Goal: Transaction & Acquisition: Obtain resource

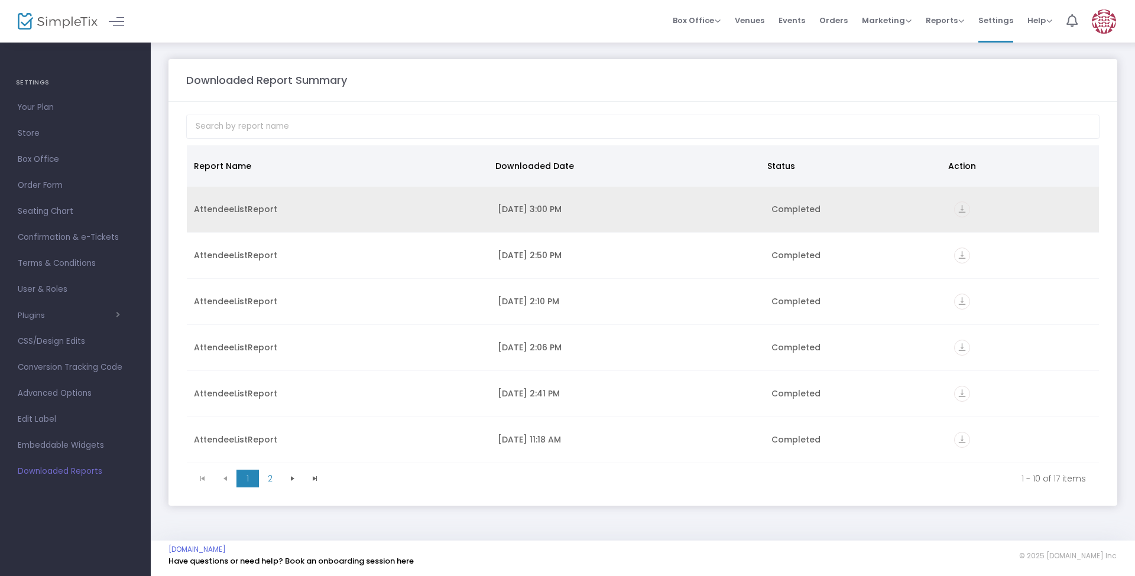
click at [954, 210] on icon "vertical_align_bottom" at bounding box center [962, 210] width 16 height 16
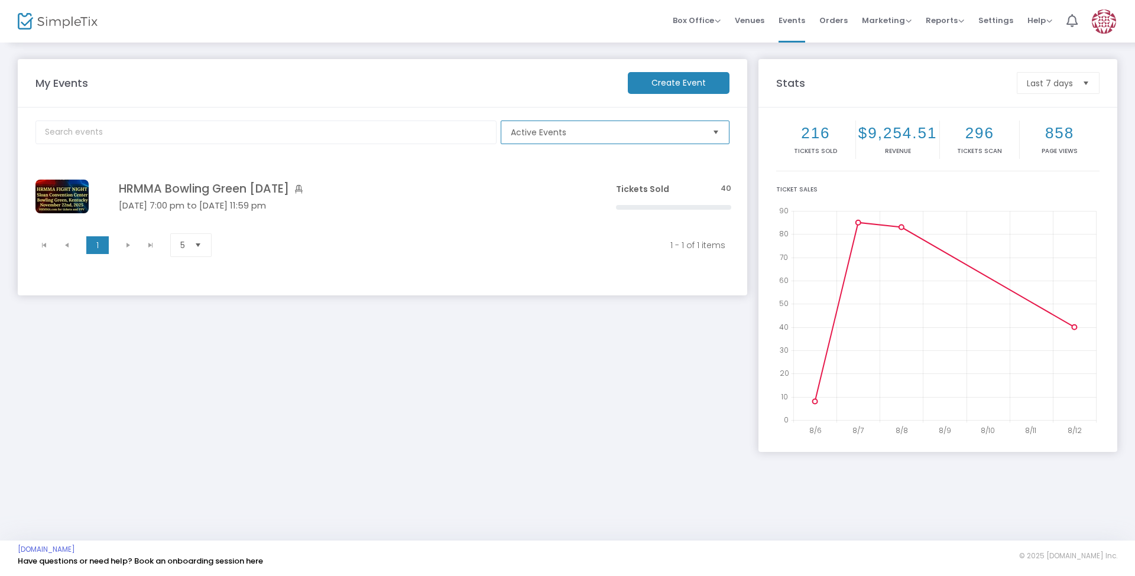
click at [599, 131] on span "Active Events" at bounding box center [607, 132] width 192 height 12
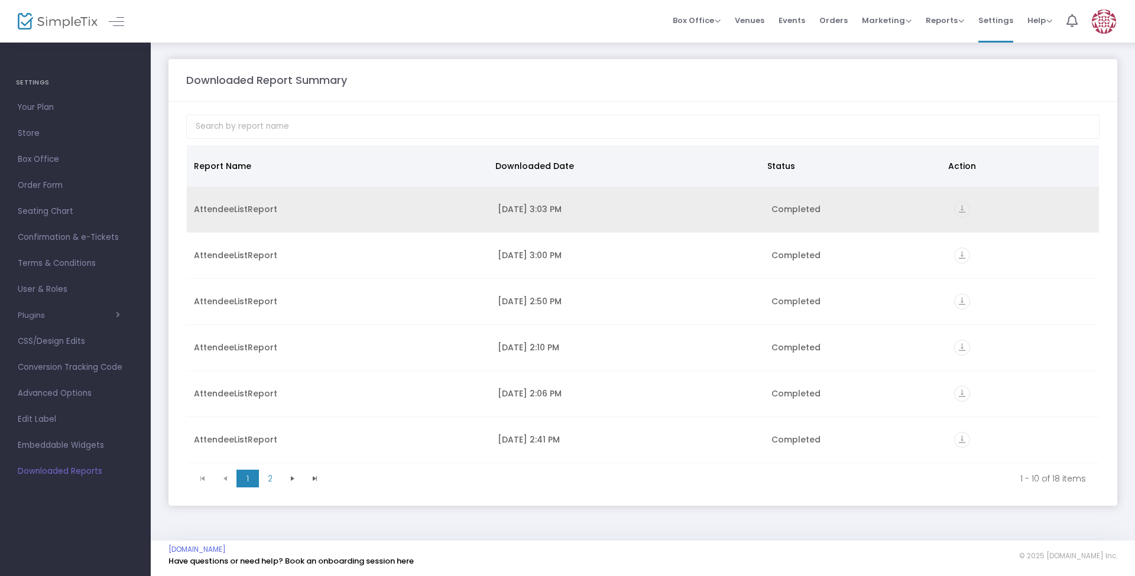
click at [961, 210] on icon "vertical_align_bottom" at bounding box center [962, 210] width 16 height 16
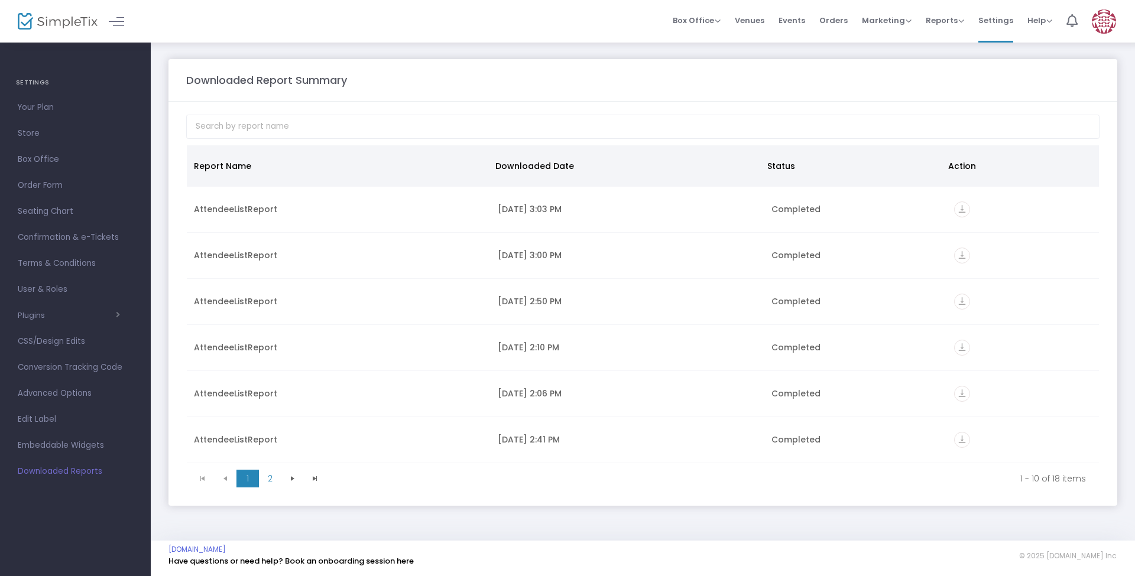
click at [623, 91] on m-panel-header "Downloaded Report Summary" at bounding box center [642, 80] width 949 height 43
